Goal: Transaction & Acquisition: Purchase product/service

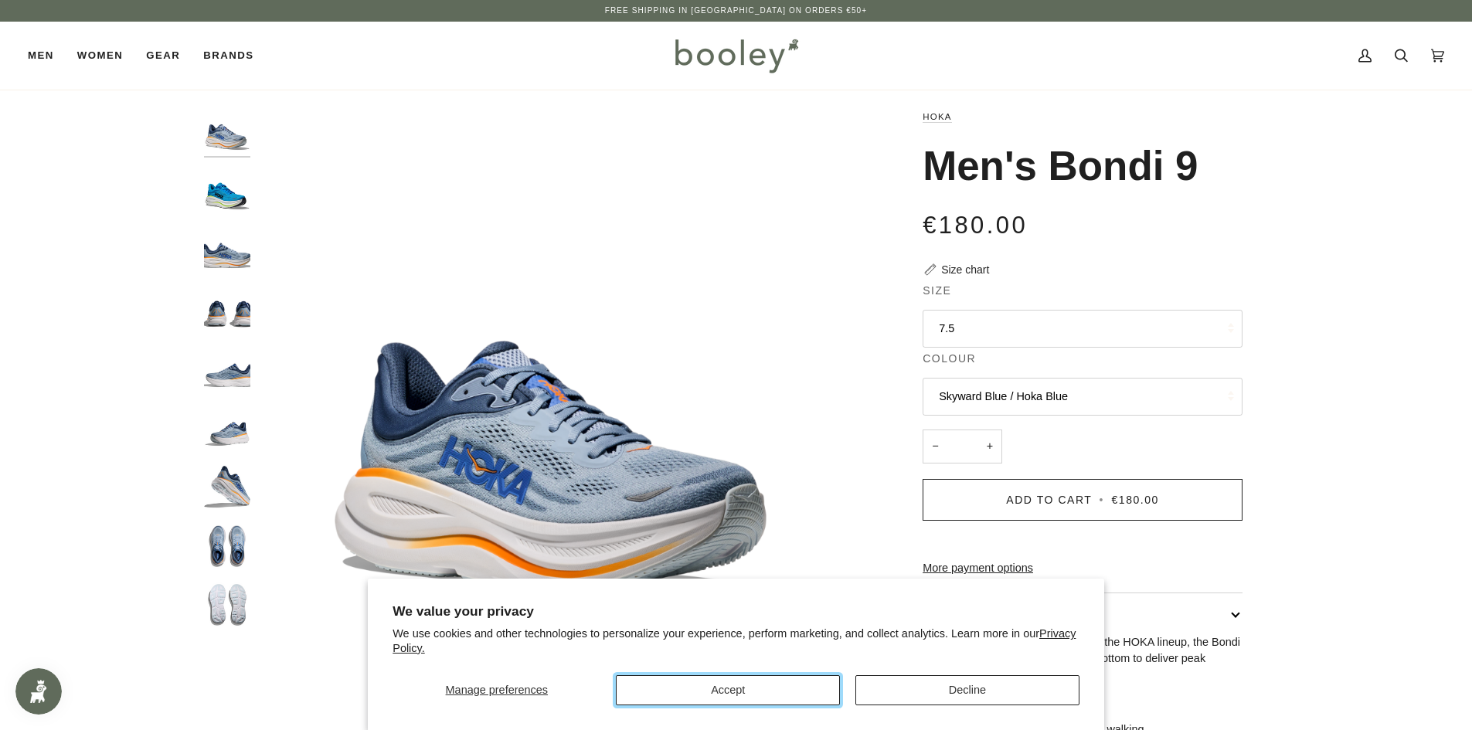
click at [685, 694] on button "Accept" at bounding box center [728, 691] width 224 height 30
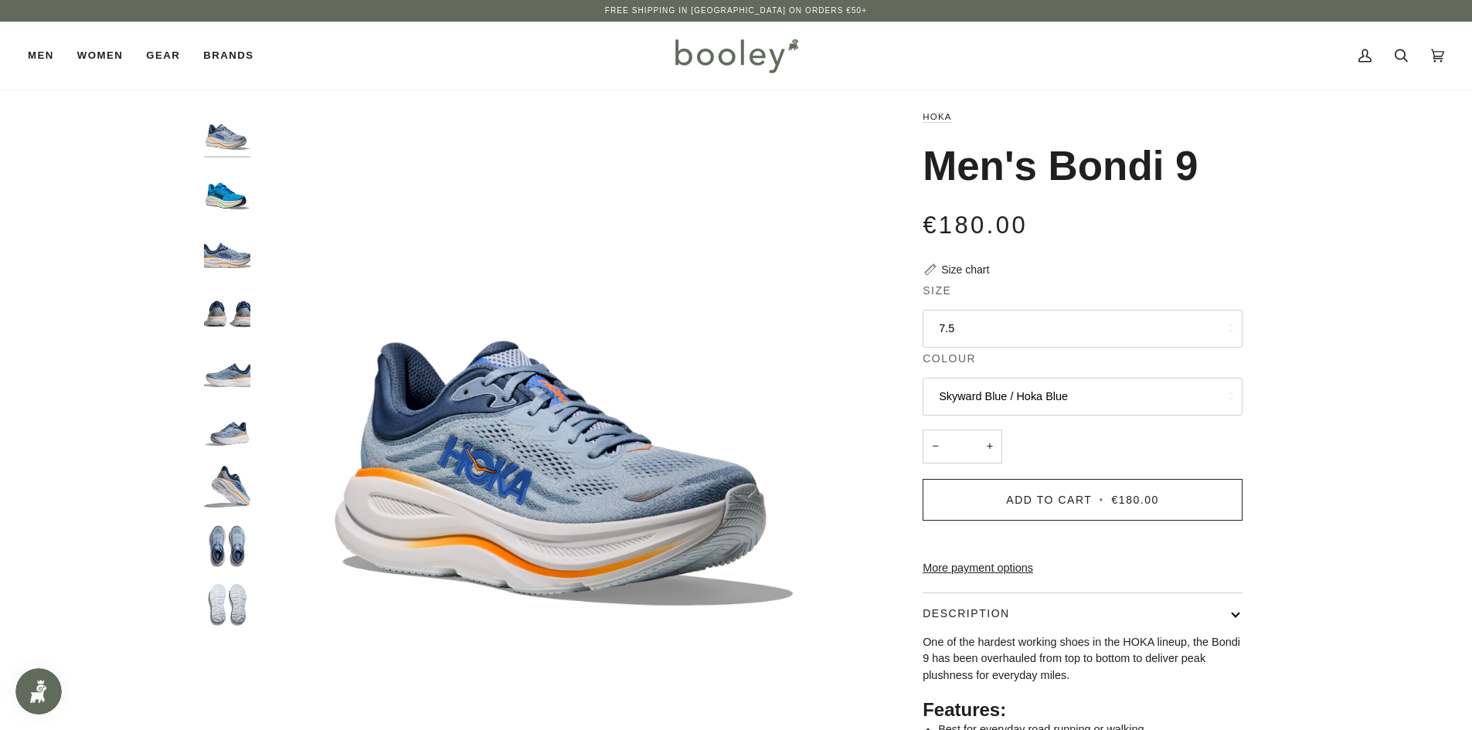
click at [1073, 397] on button "Skyward Blue / Hoka Blue" at bounding box center [1083, 397] width 320 height 38
click at [1057, 473] on span "Skyward Blue / Hoka Blue" at bounding box center [1003, 471] width 129 height 12
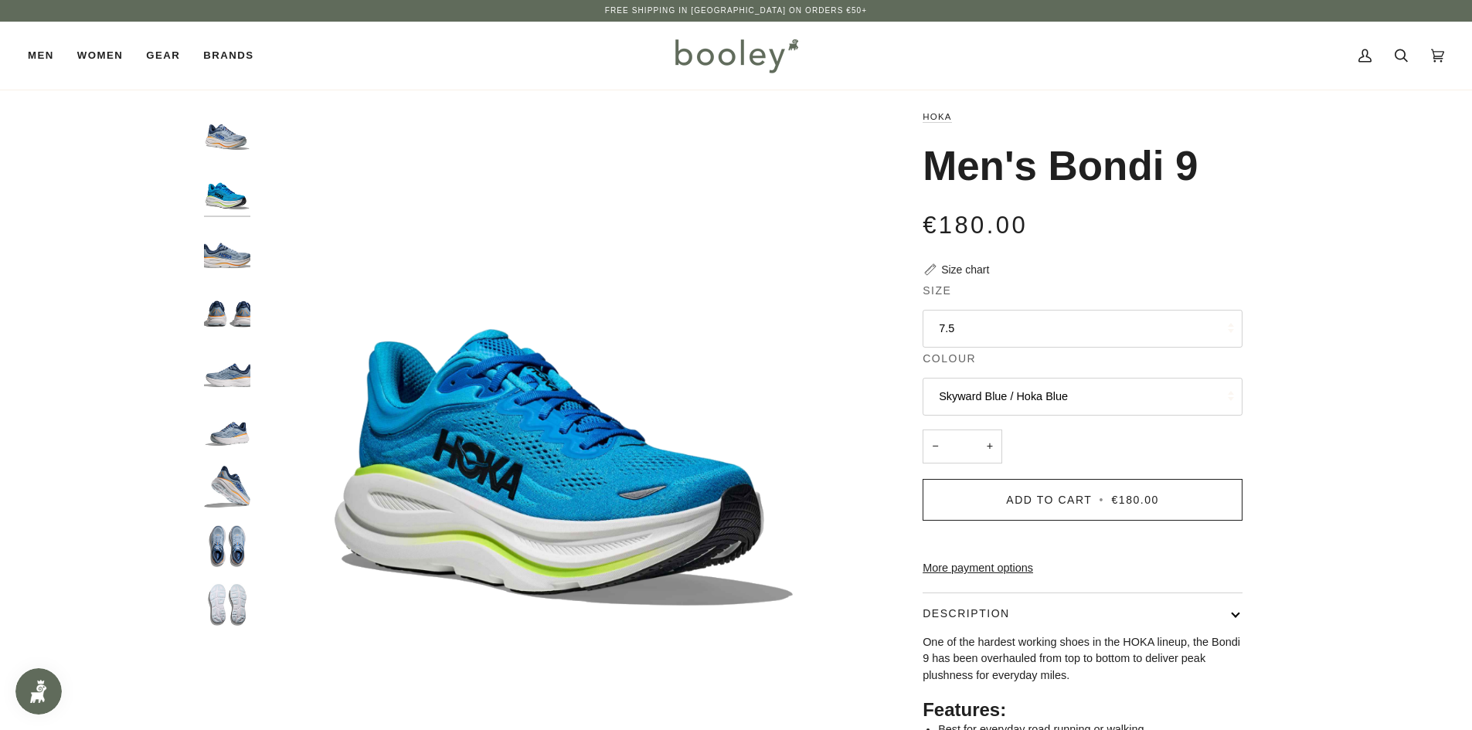
click at [1063, 380] on button "Skyward Blue / Hoka Blue" at bounding box center [1083, 397] width 320 height 38
click at [1052, 407] on button "Skyward Blue / Hoka Blue" at bounding box center [1083, 397] width 320 height 38
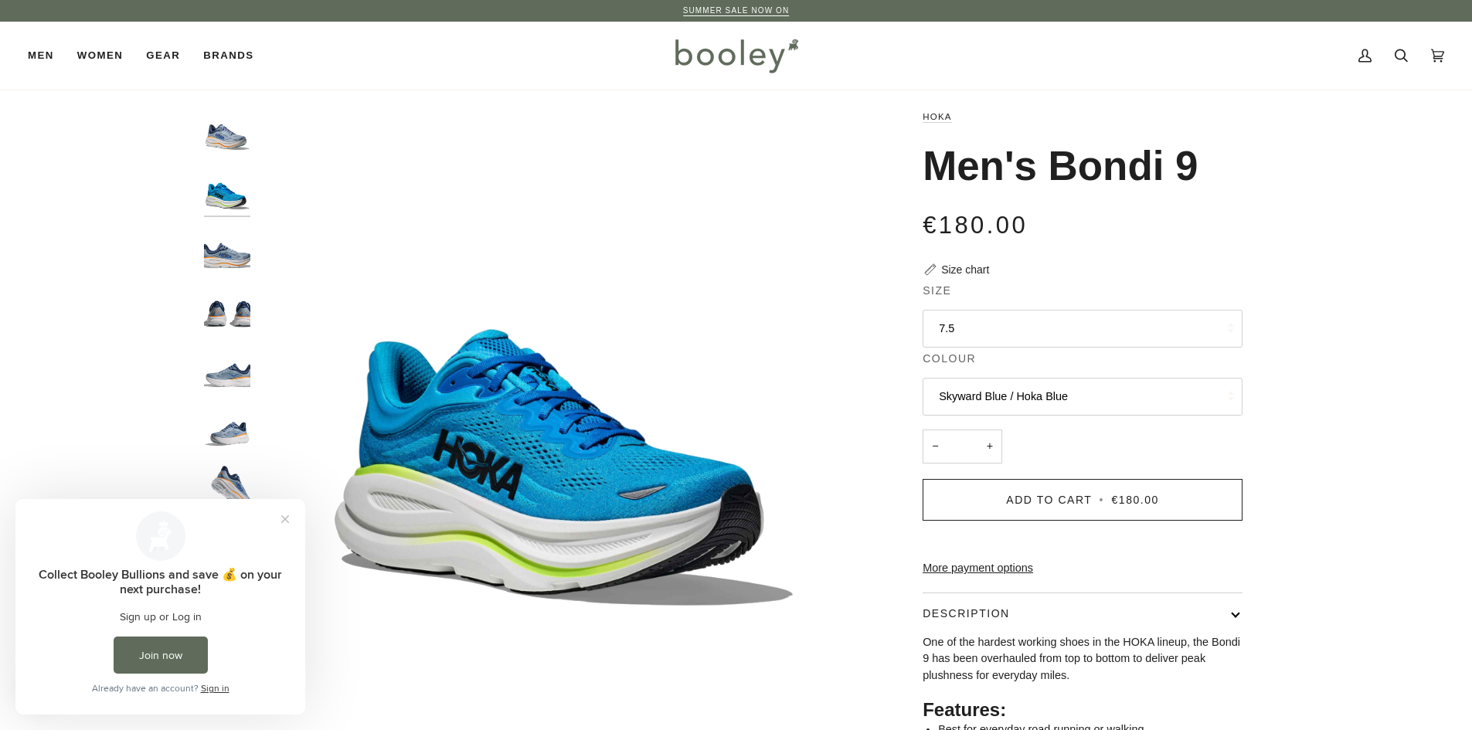
click at [1052, 390] on button "Skyward Blue / Hoka Blue" at bounding box center [1083, 397] width 320 height 38
click at [1032, 445] on link "Drizzle / Downpour" at bounding box center [1083, 434] width 318 height 39
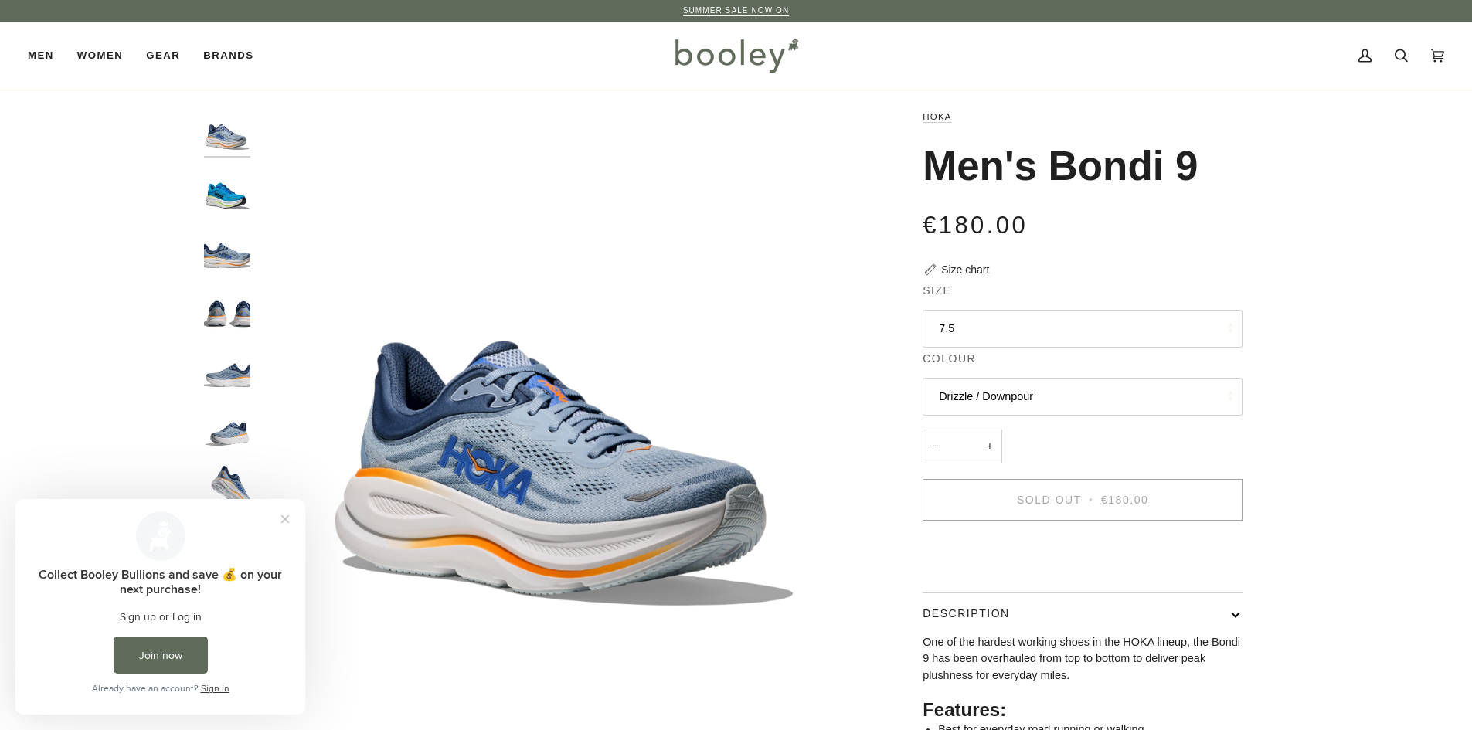
click at [1023, 341] on button "7.5" at bounding box center [1083, 329] width 320 height 38
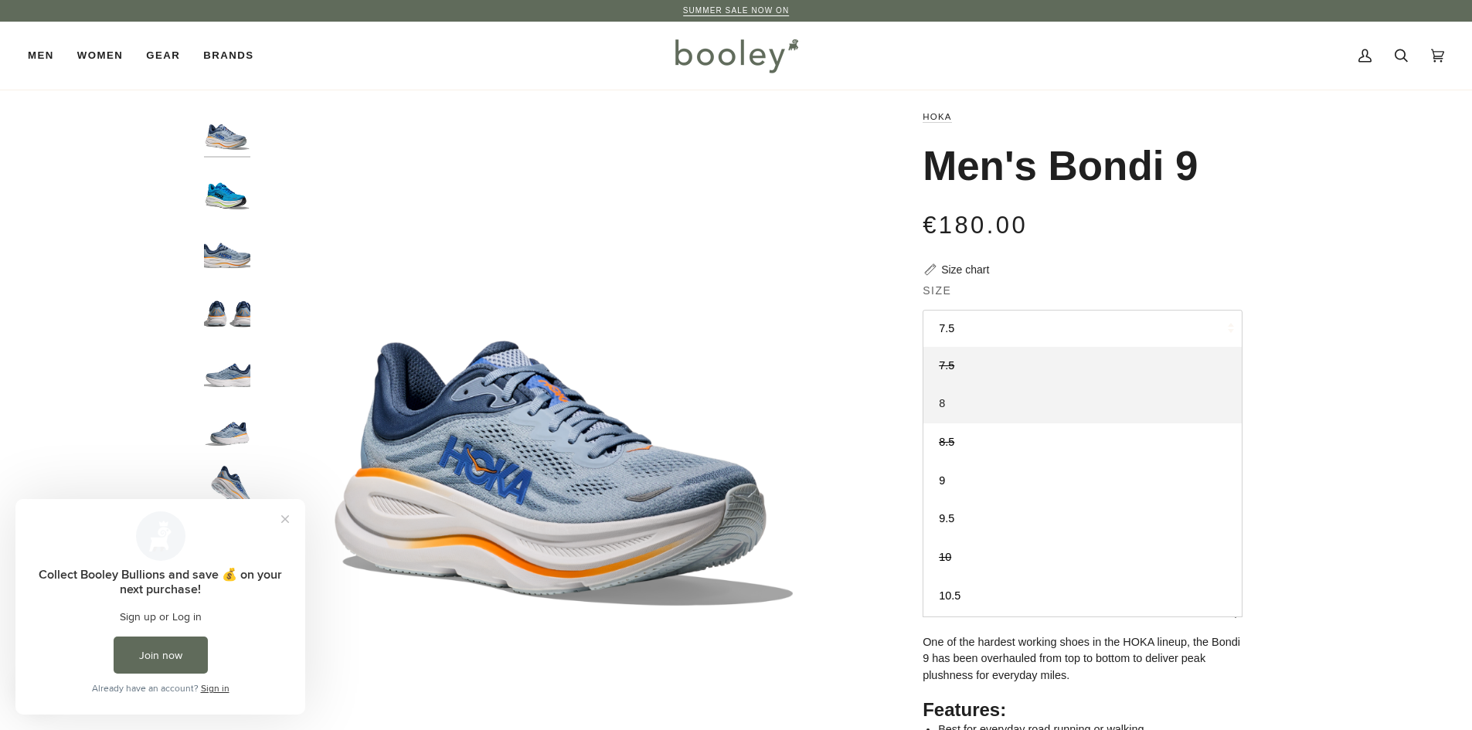
click at [1039, 410] on link "8" at bounding box center [1083, 404] width 318 height 39
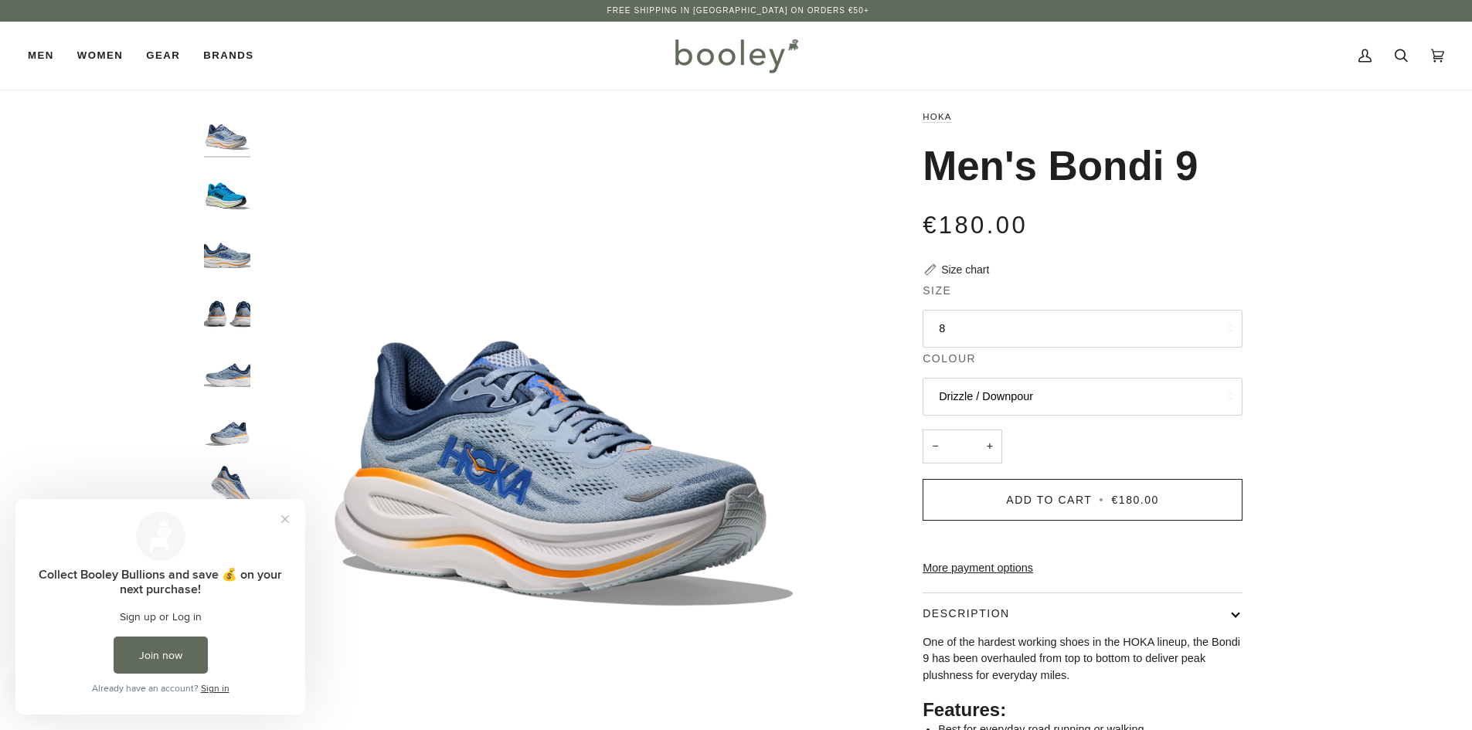
click at [250, 209] on img "Men's Bondi 9" at bounding box center [227, 191] width 46 height 46
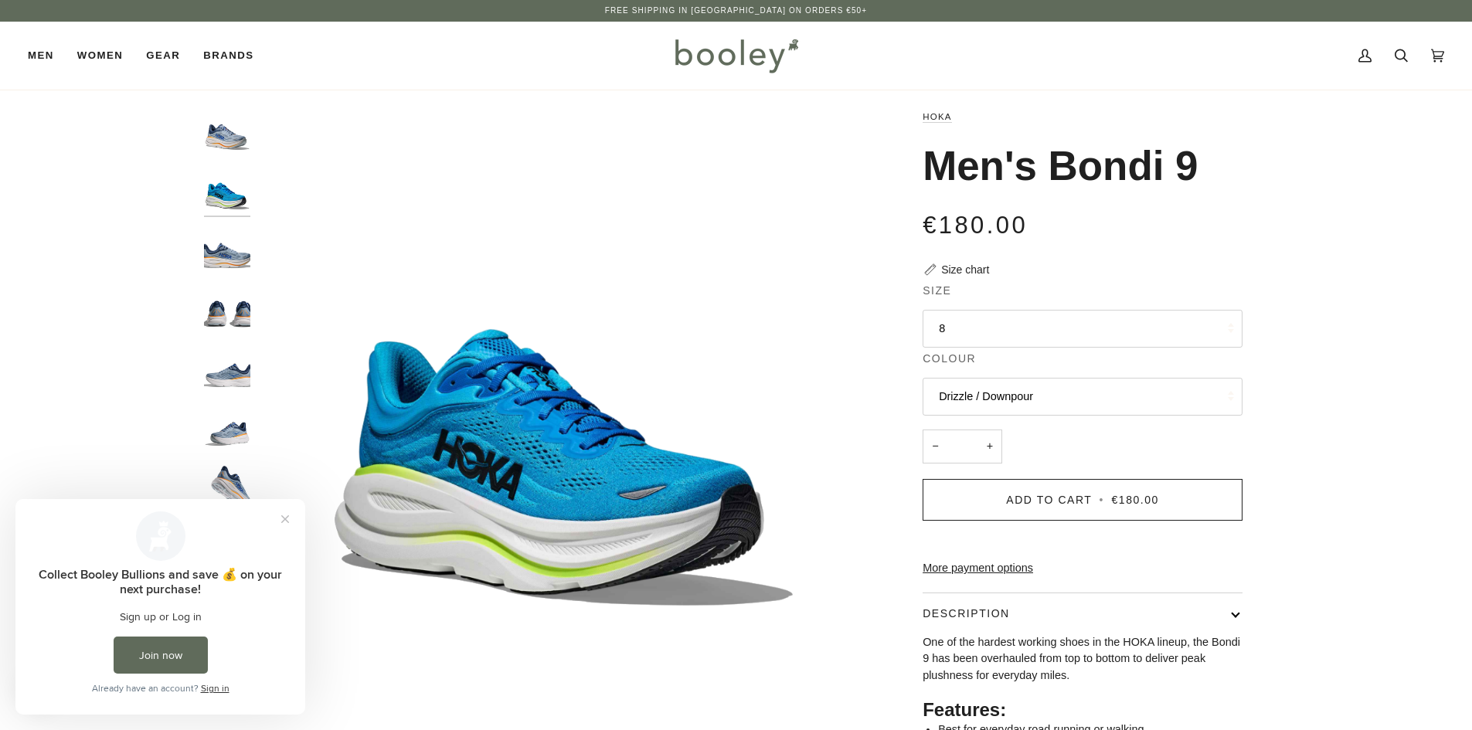
click at [233, 247] on img "Hoka Men's Bondi 9 Drizzle / Downpour - Booley Galway" at bounding box center [227, 249] width 46 height 46
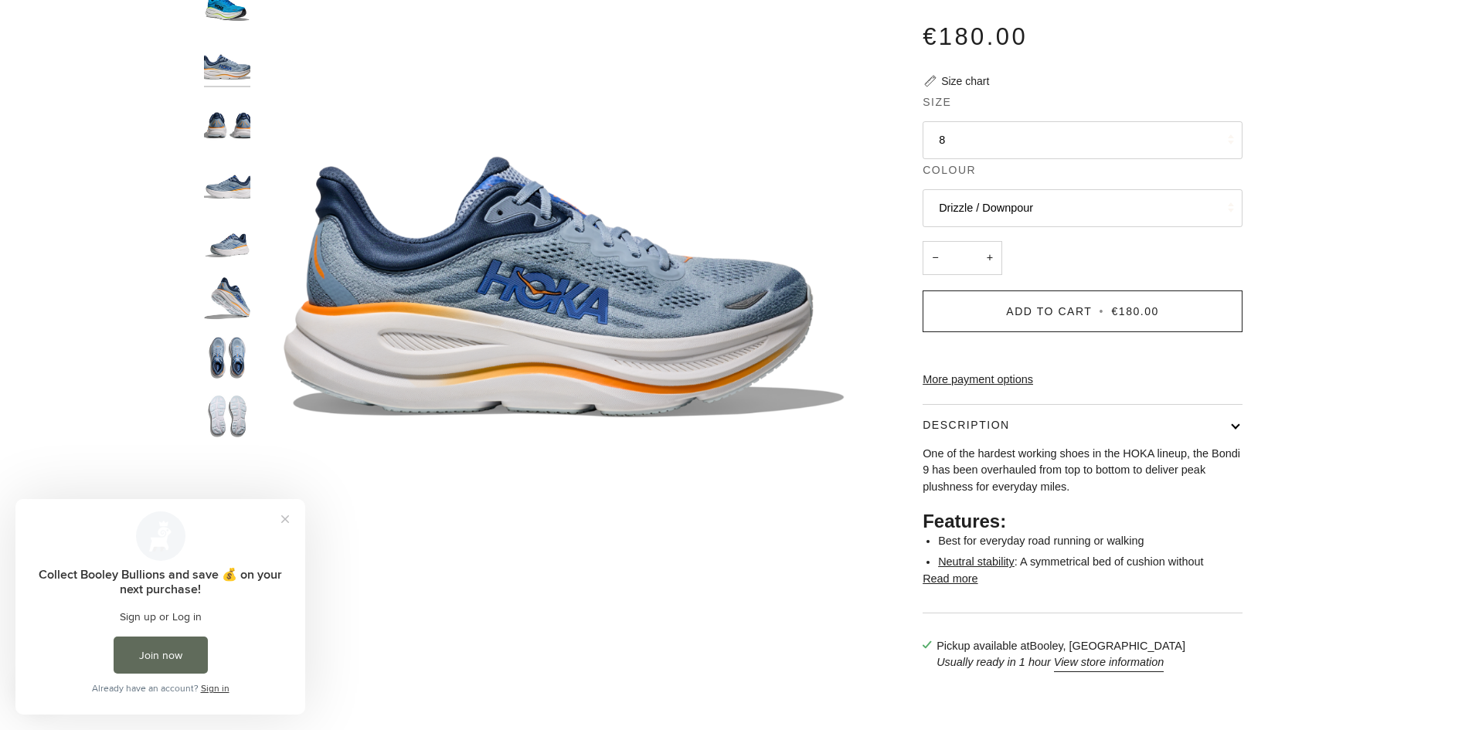
scroll to position [309, 0]
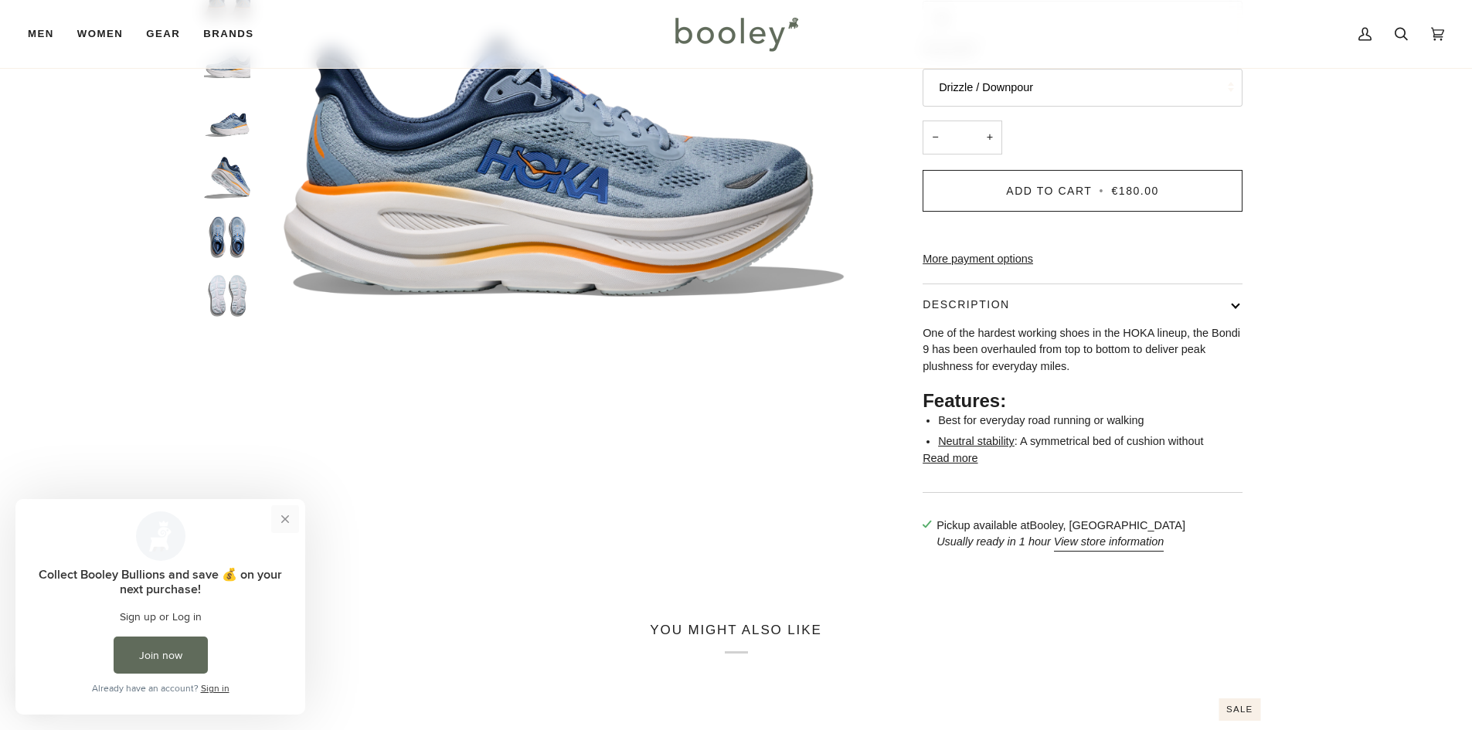
drag, startPoint x: 294, startPoint y: 516, endPoint x: 352, endPoint y: 1006, distance: 493.4
click at [294, 516] on button "Close prompt" at bounding box center [285, 519] width 28 height 28
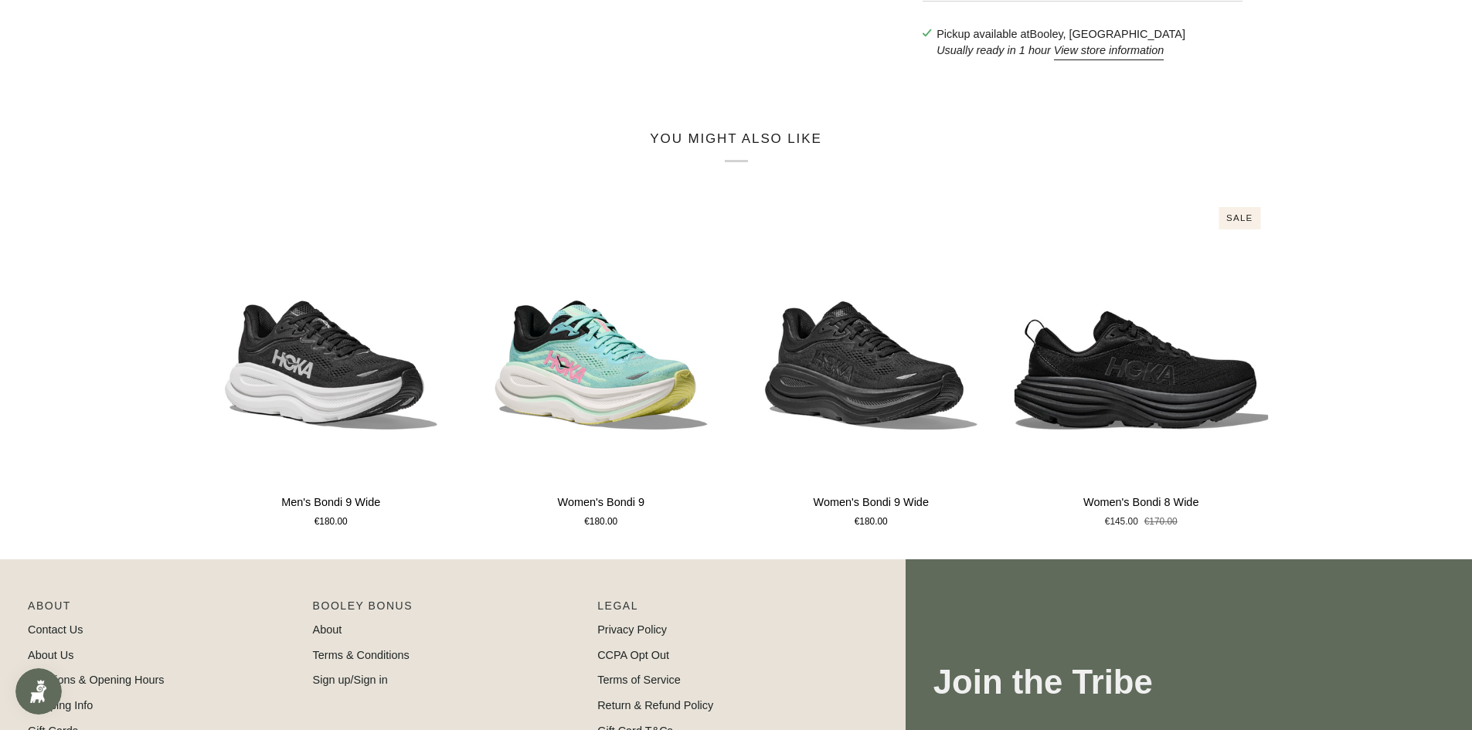
scroll to position [0, 0]
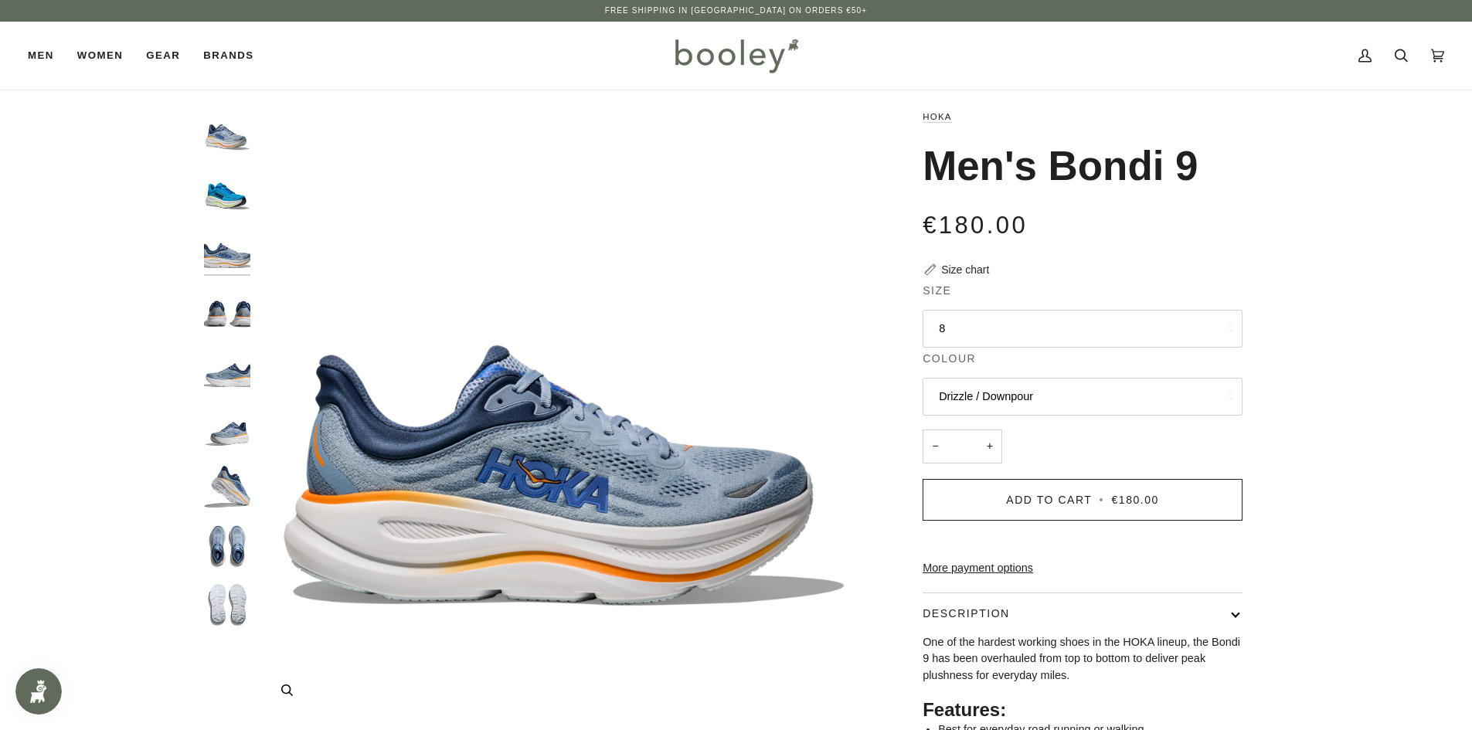
drag, startPoint x: 370, startPoint y: 519, endPoint x: 339, endPoint y: 232, distance: 288.5
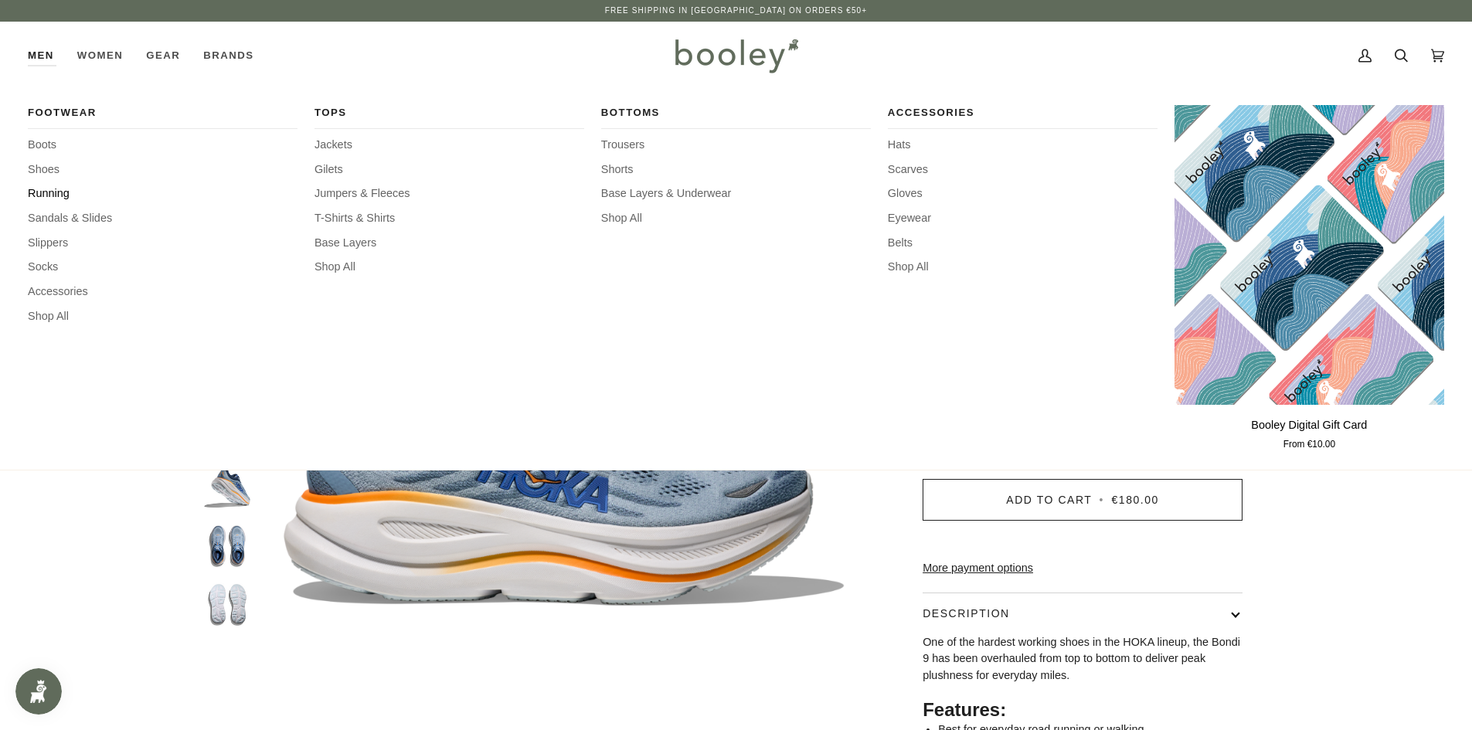
click at [51, 188] on span "Running" at bounding box center [163, 194] width 270 height 17
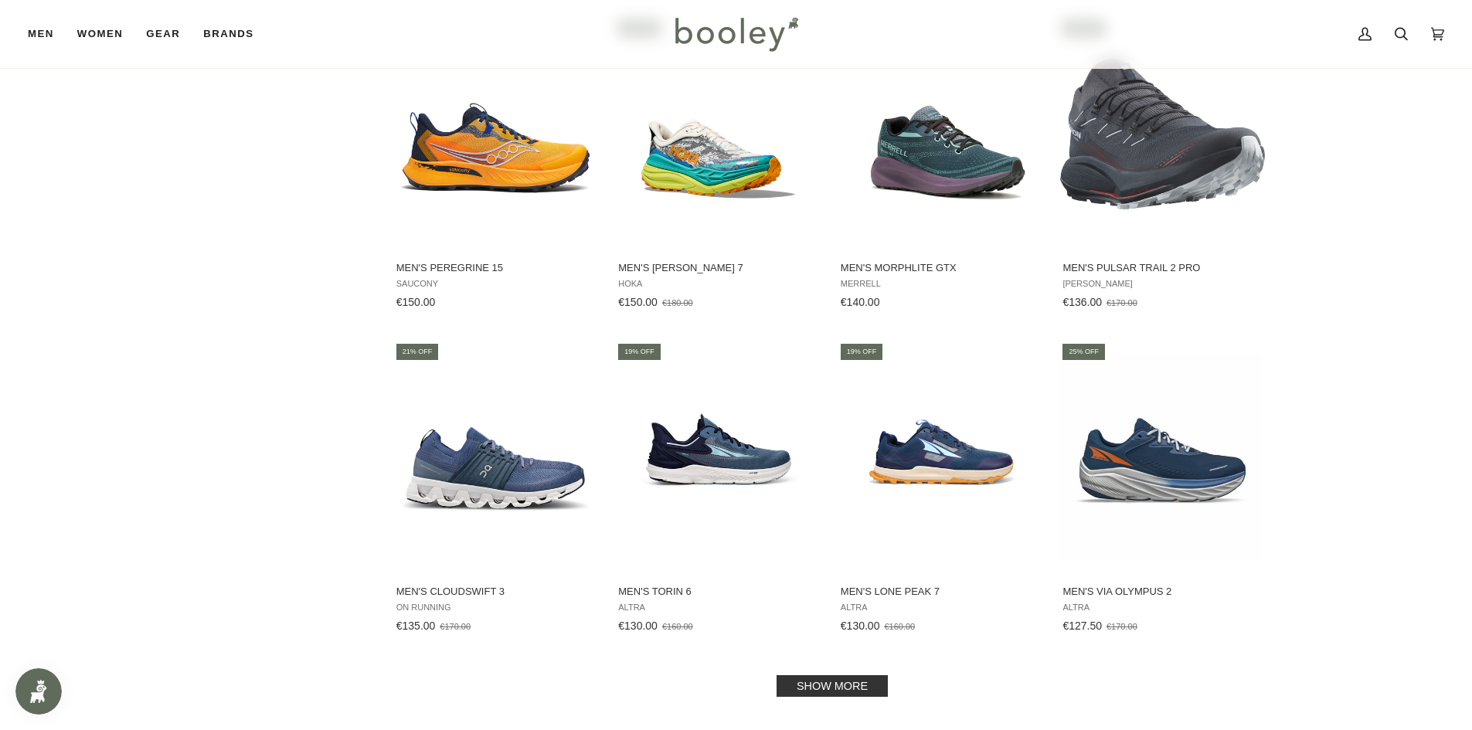
scroll to position [1237, 0]
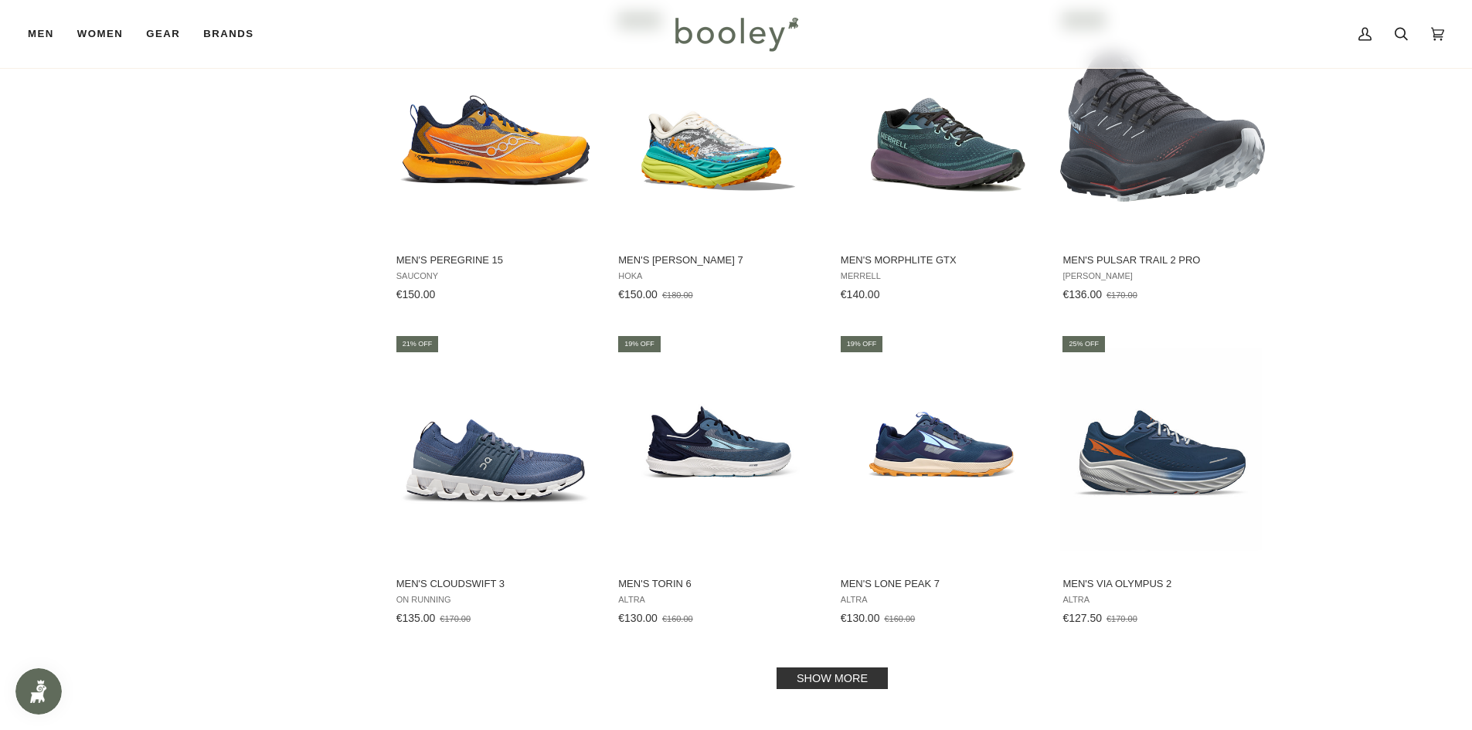
click at [839, 675] on link "Show more" at bounding box center [832, 679] width 111 height 22
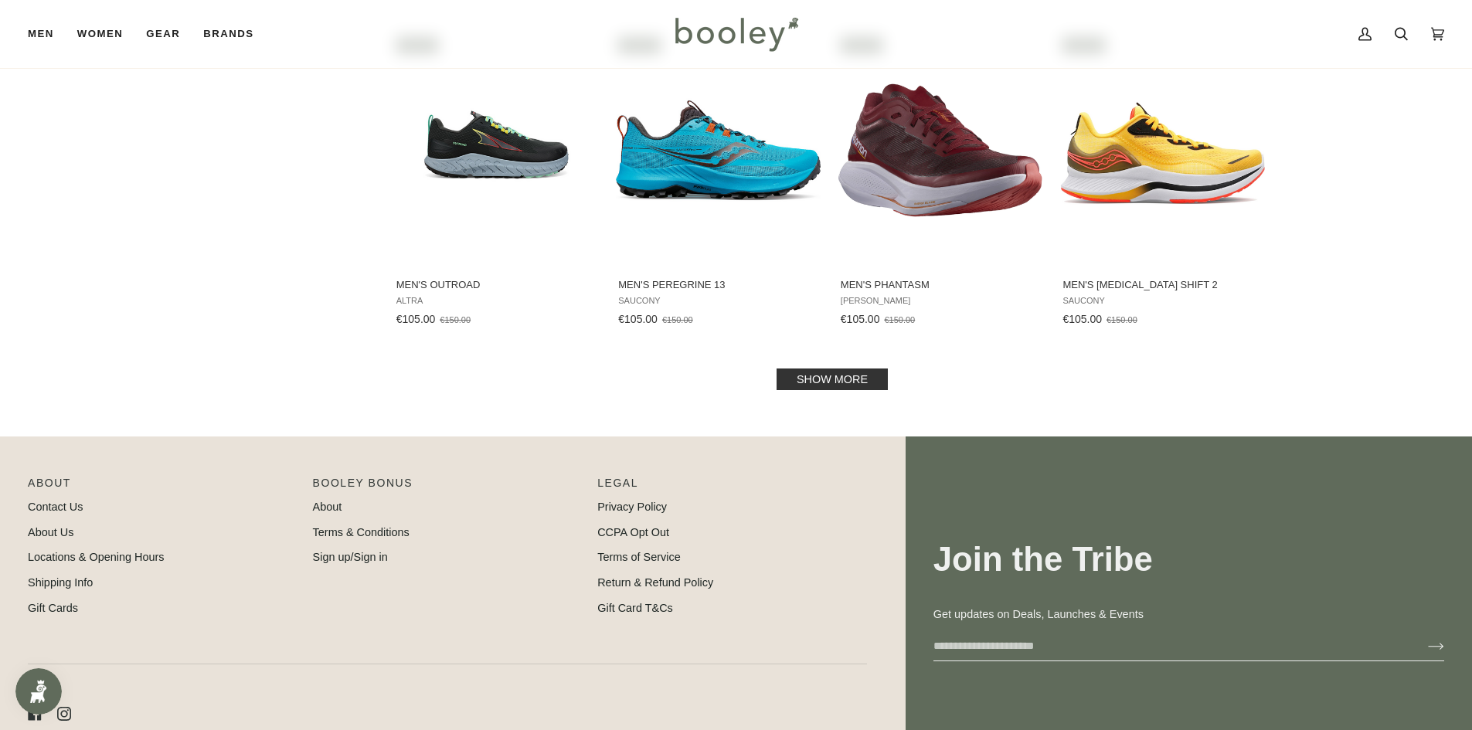
scroll to position [3169, 0]
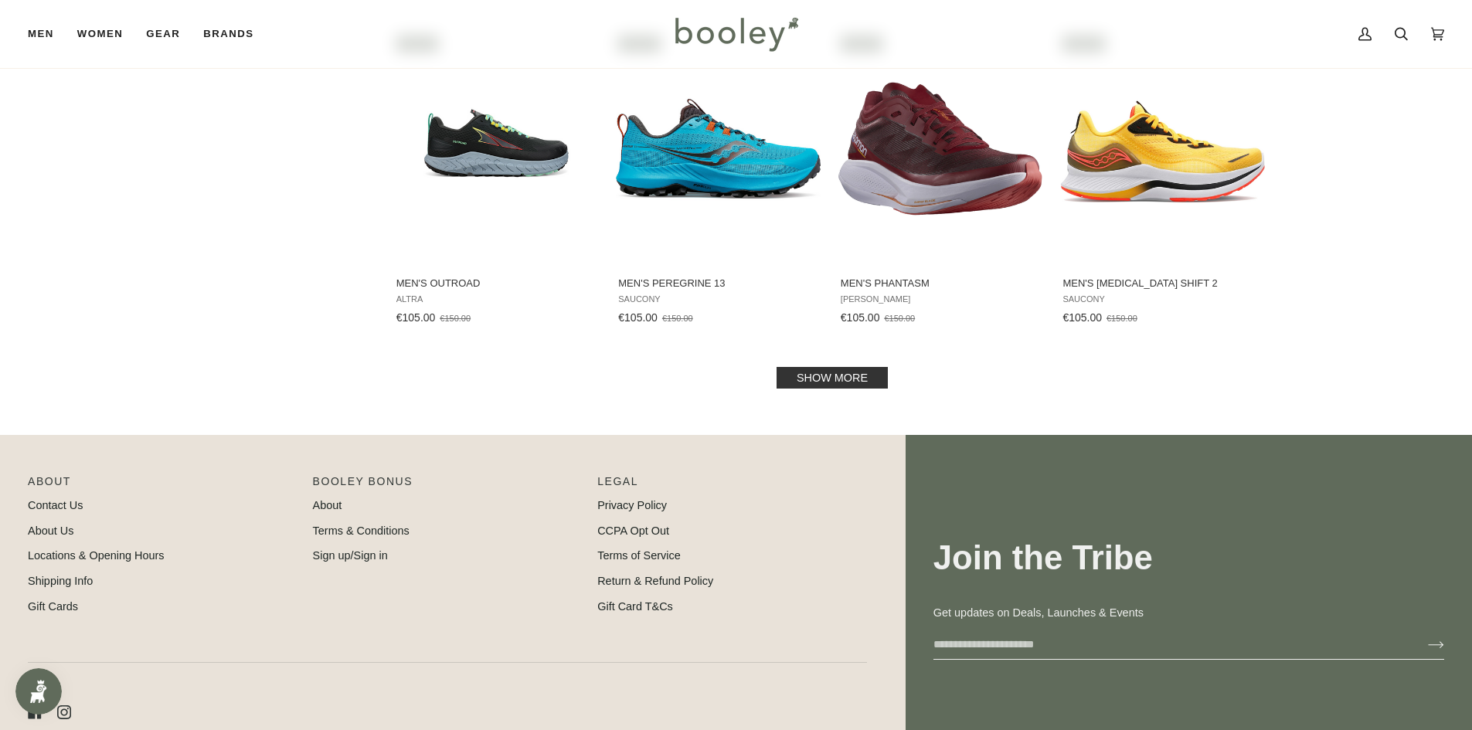
click at [826, 371] on link "Show more" at bounding box center [832, 378] width 111 height 22
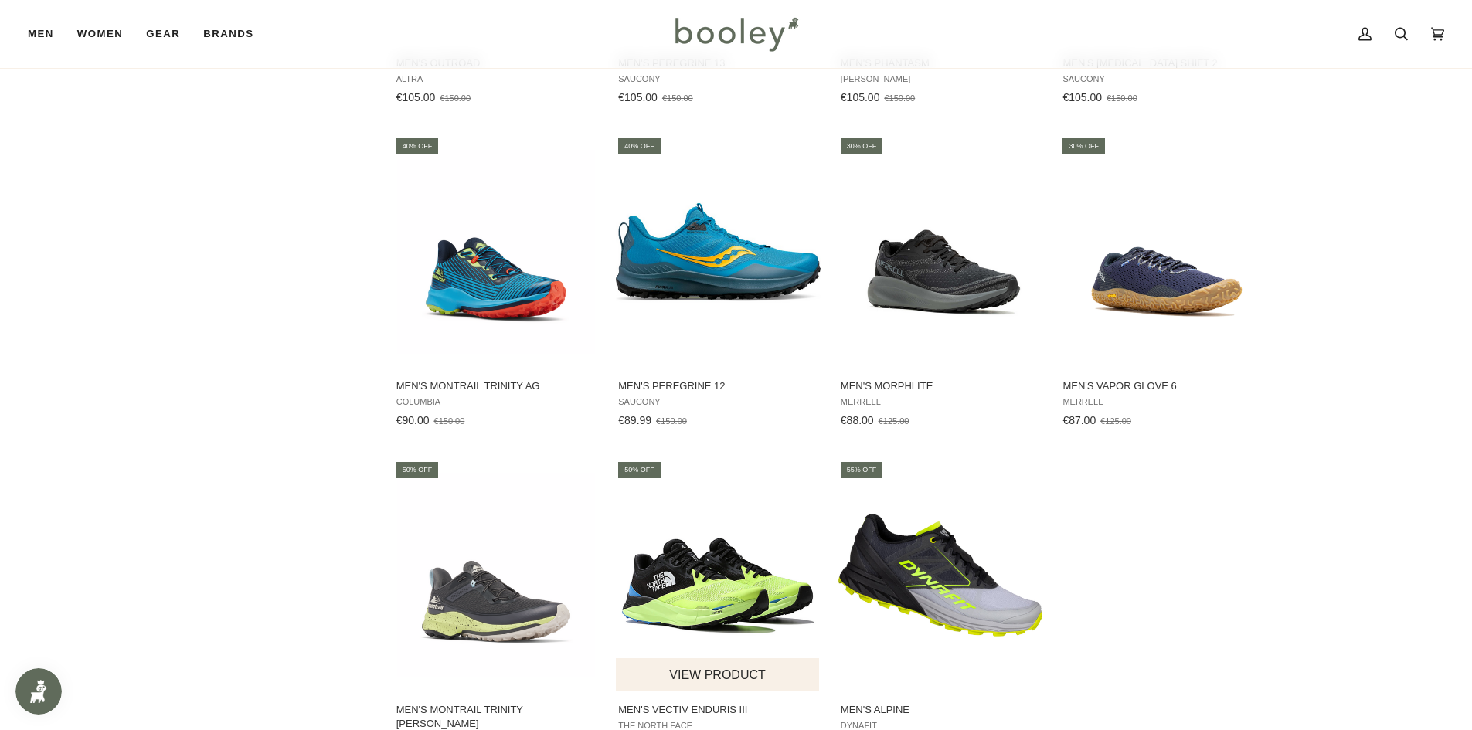
scroll to position [3633, 0]
